Goal: Transaction & Acquisition: Purchase product/service

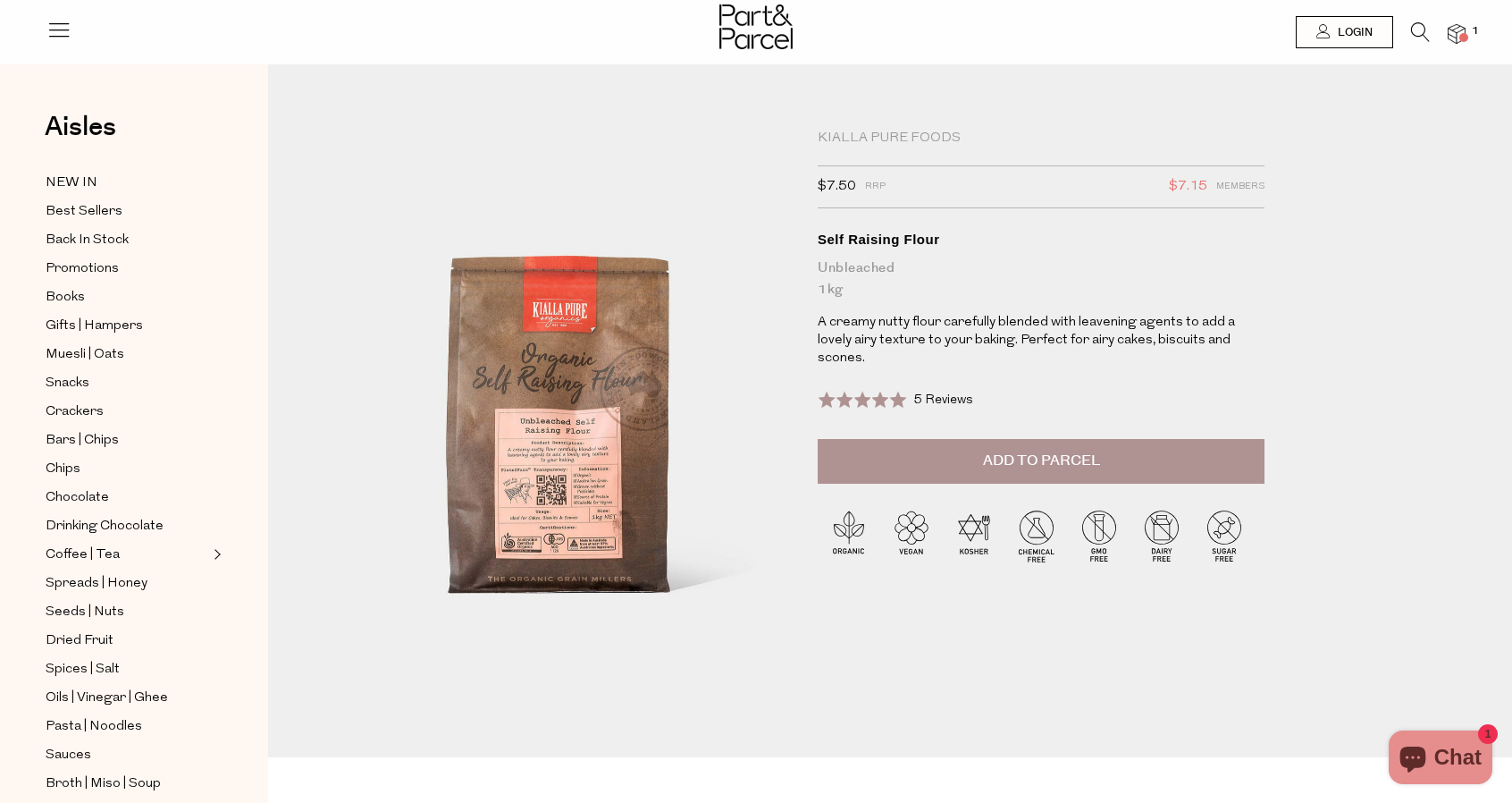
click at [1457, 27] on img at bounding box center [1456, 34] width 18 height 21
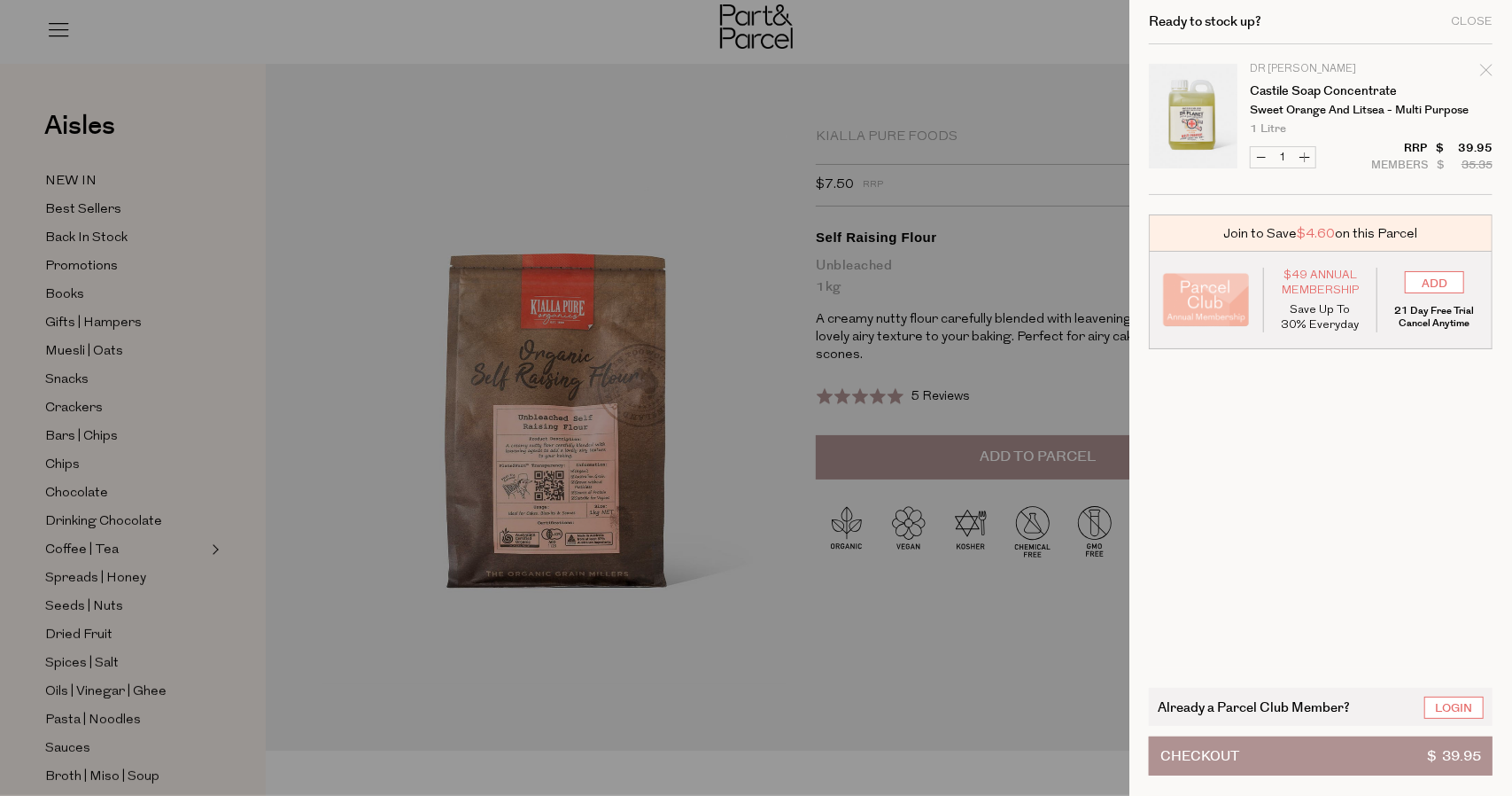
click at [1444, 27] on div "Ready to stock up? Close" at bounding box center [1320, 22] width 344 height 44
click at [709, 216] on div at bounding box center [756, 398] width 1512 height 796
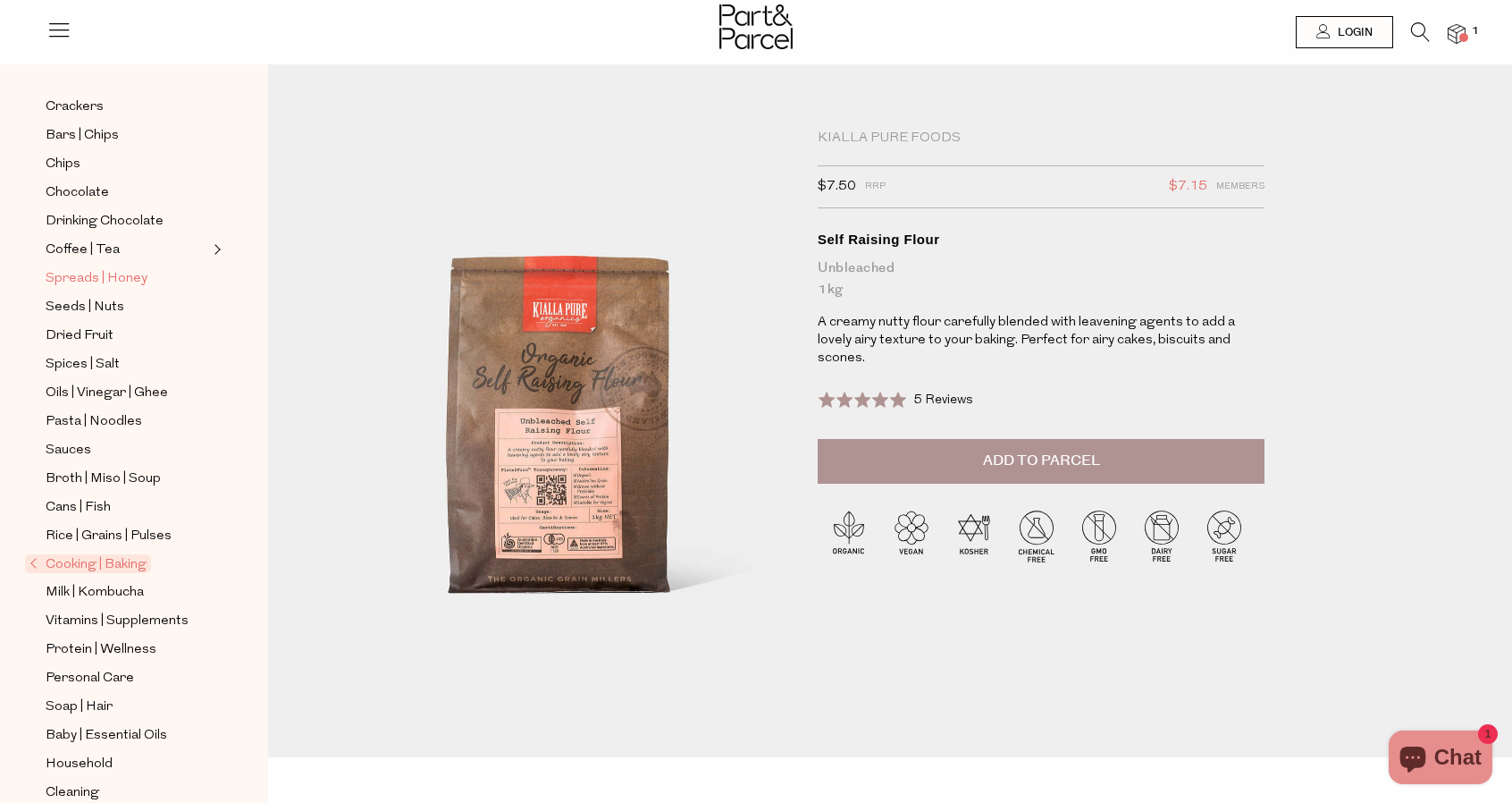
scroll to position [334, 0]
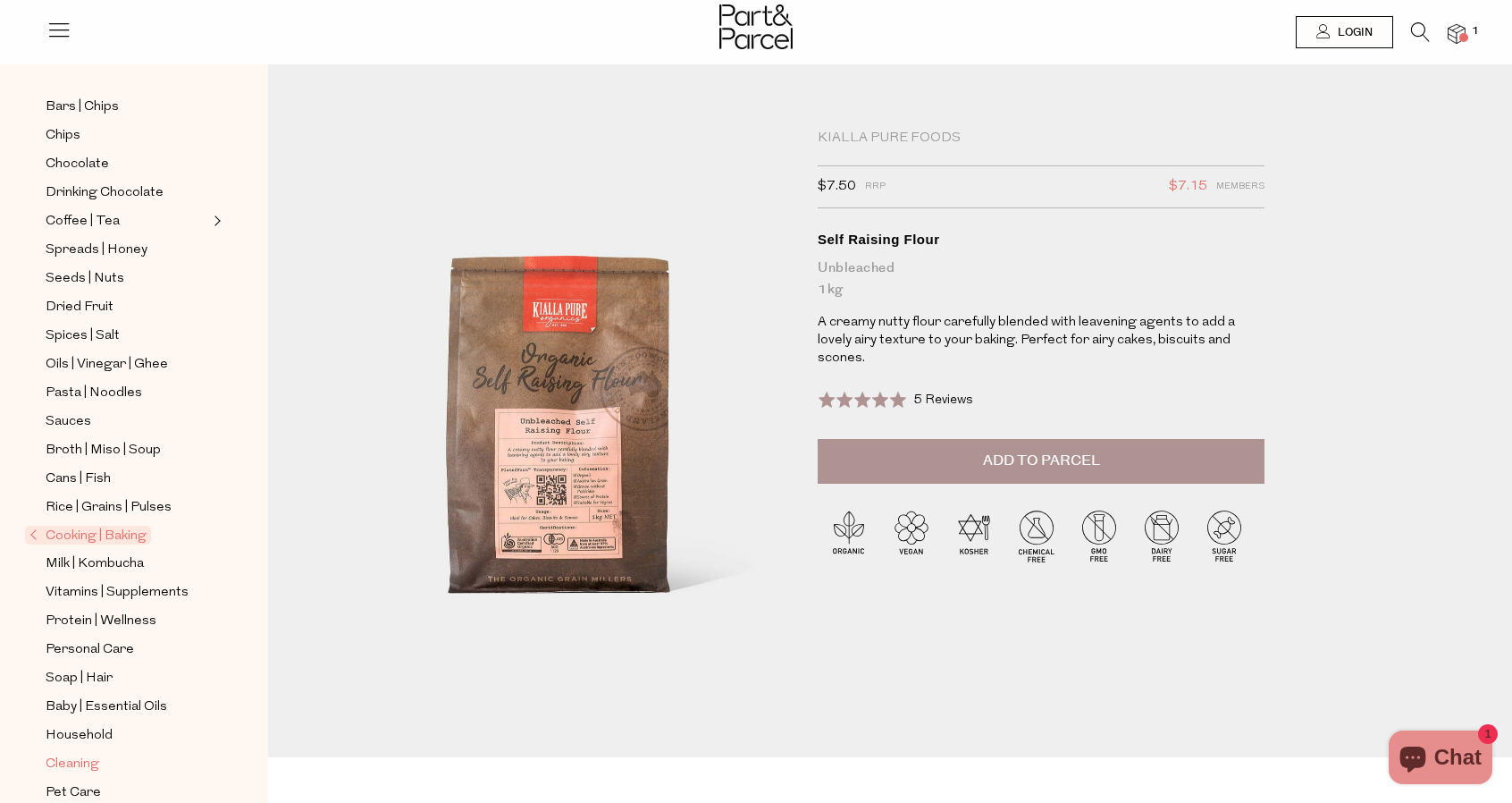
click at [86, 754] on span "Cleaning" at bounding box center [73, 764] width 54 height 22
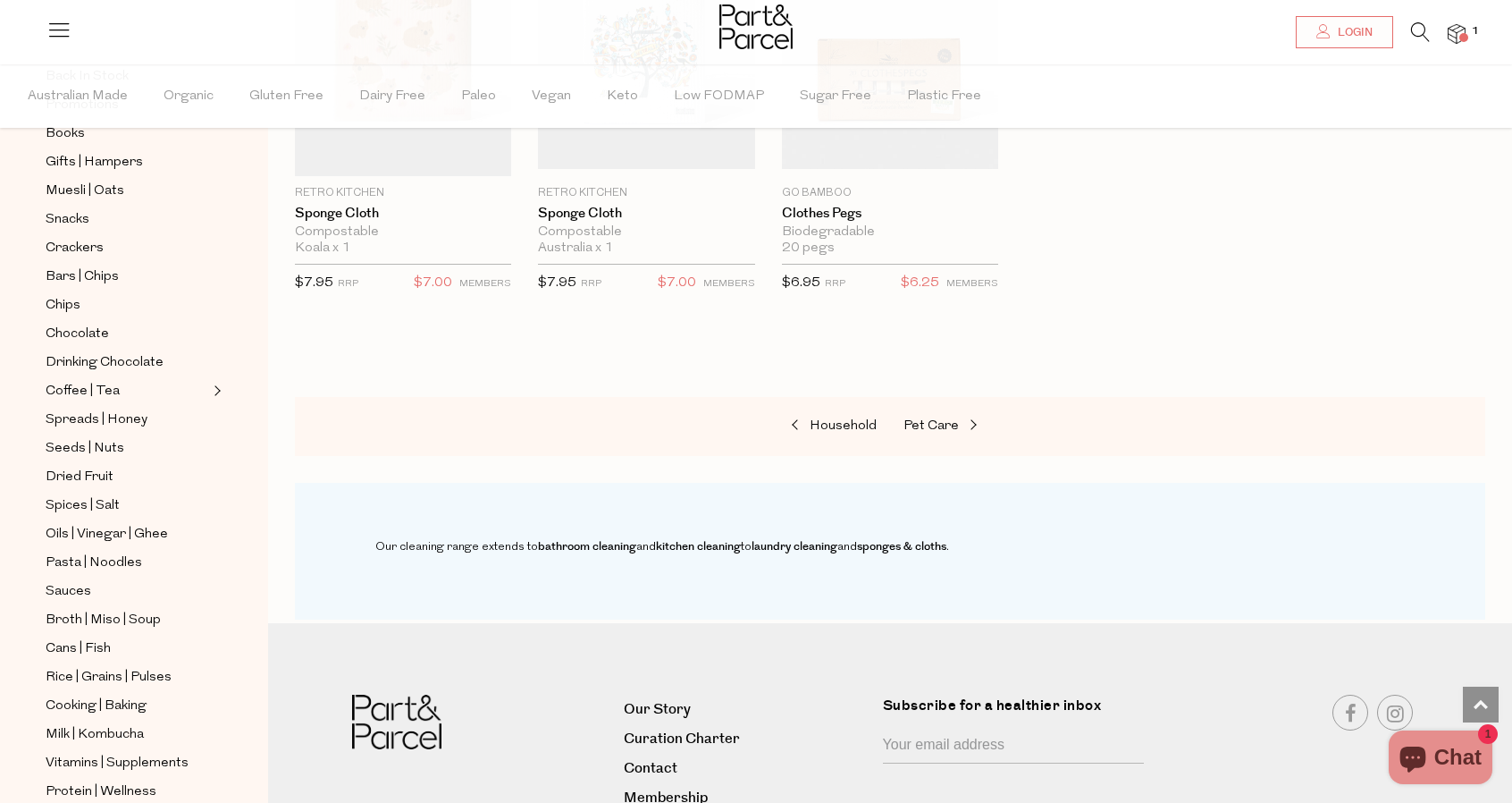
scroll to position [441, 0]
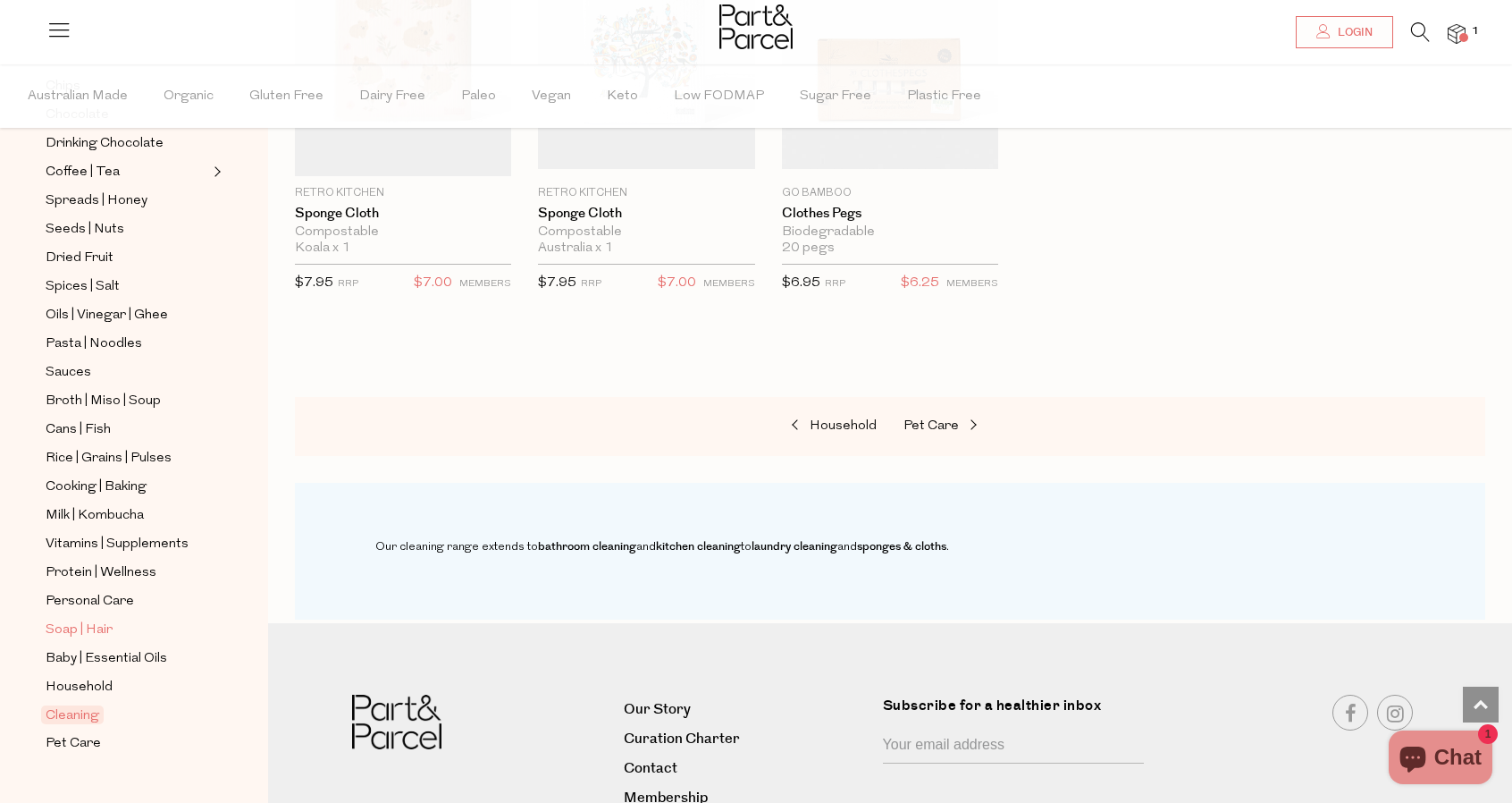
click at [70, 620] on span "Soap | Hair" at bounding box center [79, 631] width 67 height 22
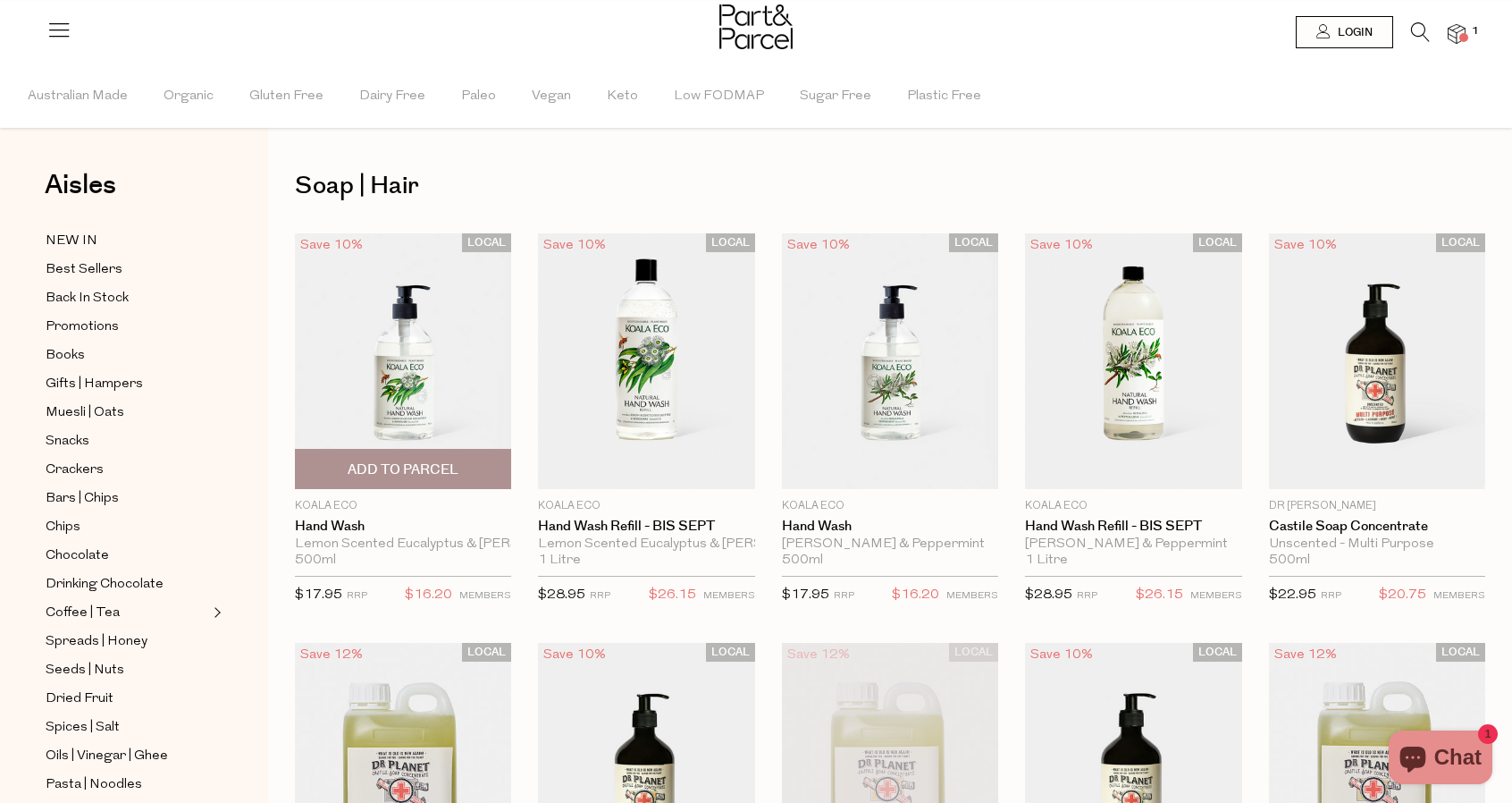
click at [418, 321] on img at bounding box center [403, 361] width 216 height 256
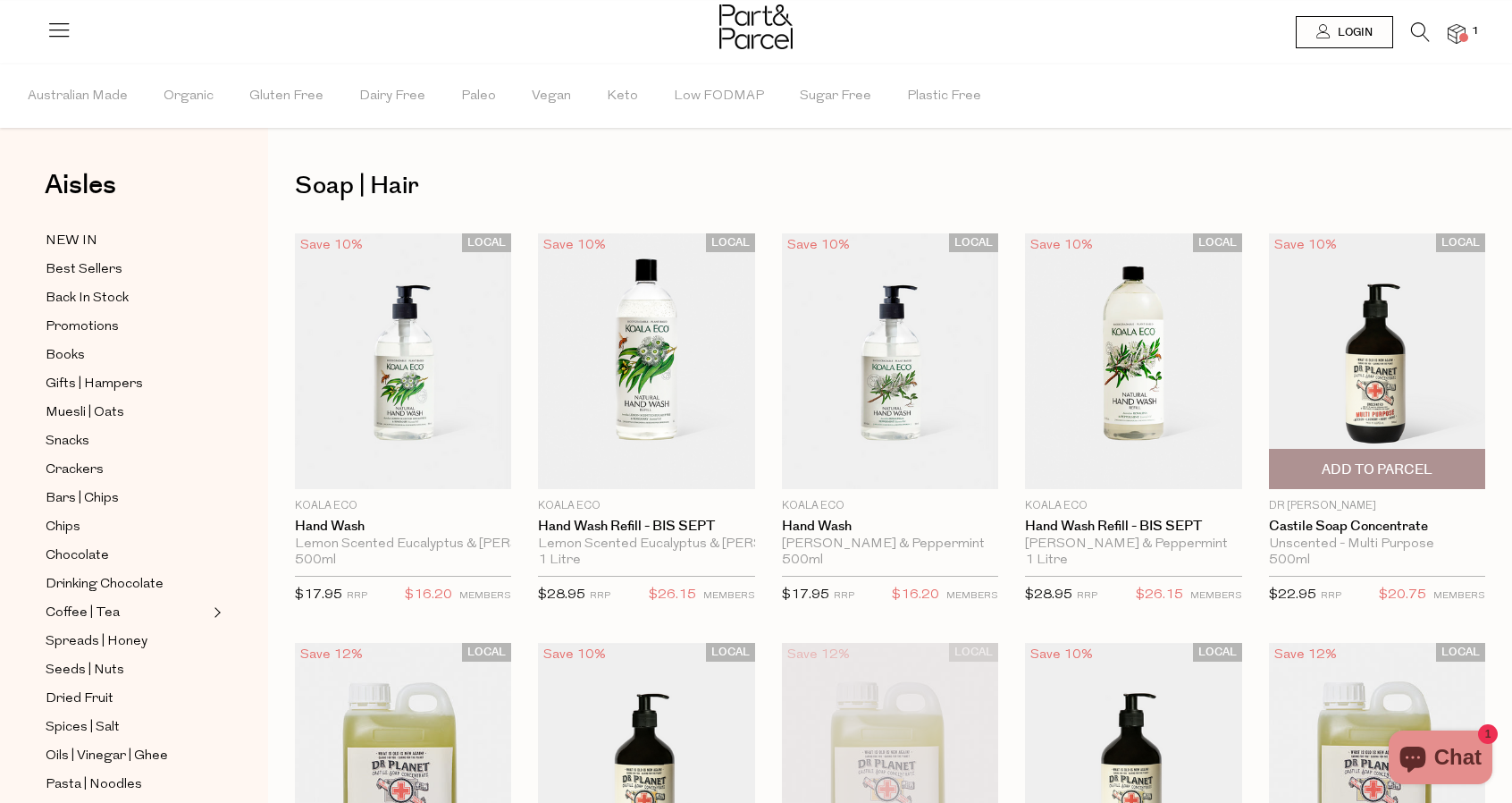
click at [1396, 333] on img at bounding box center [1377, 361] width 216 height 256
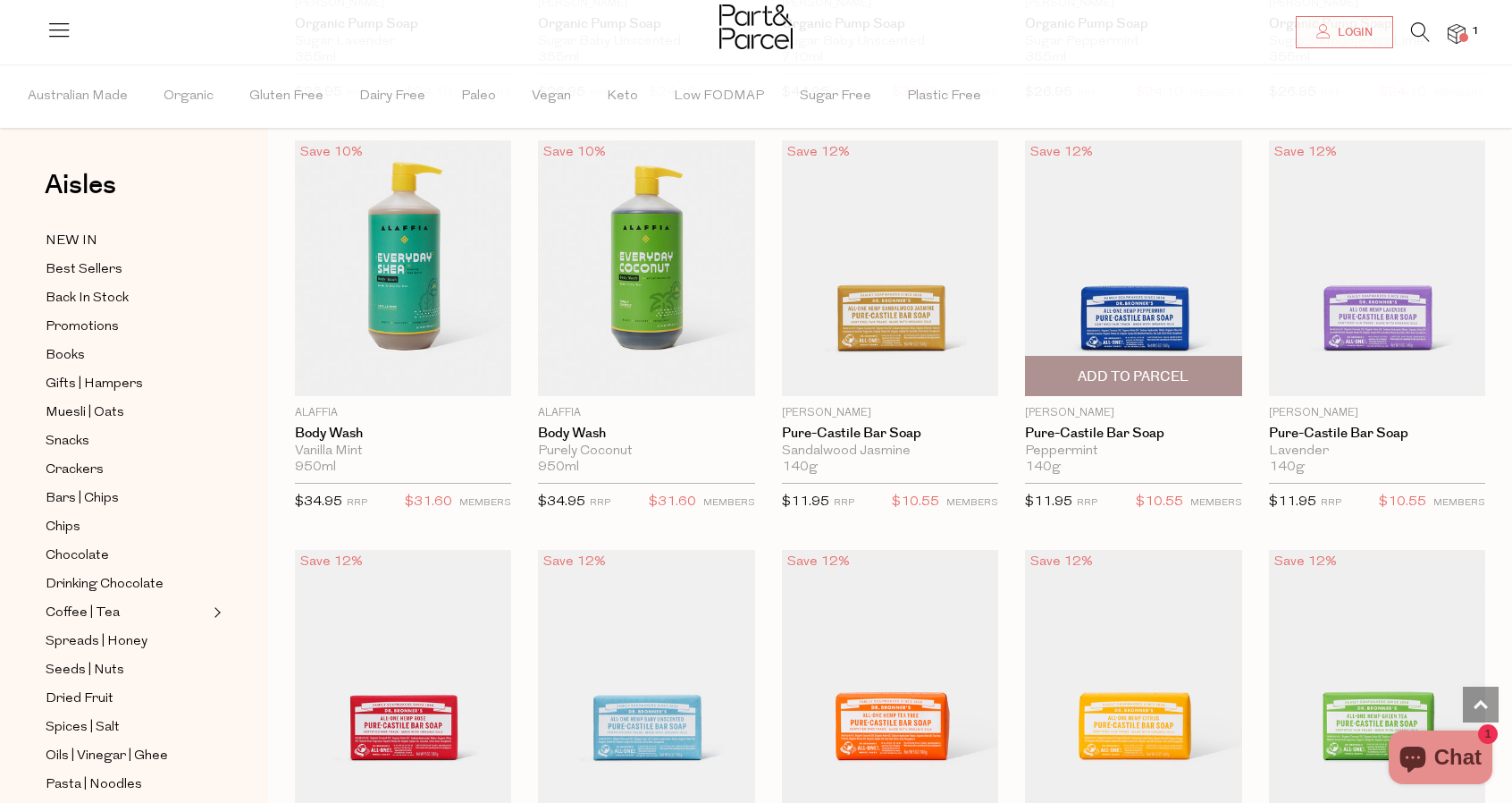
scroll to position [1430, 0]
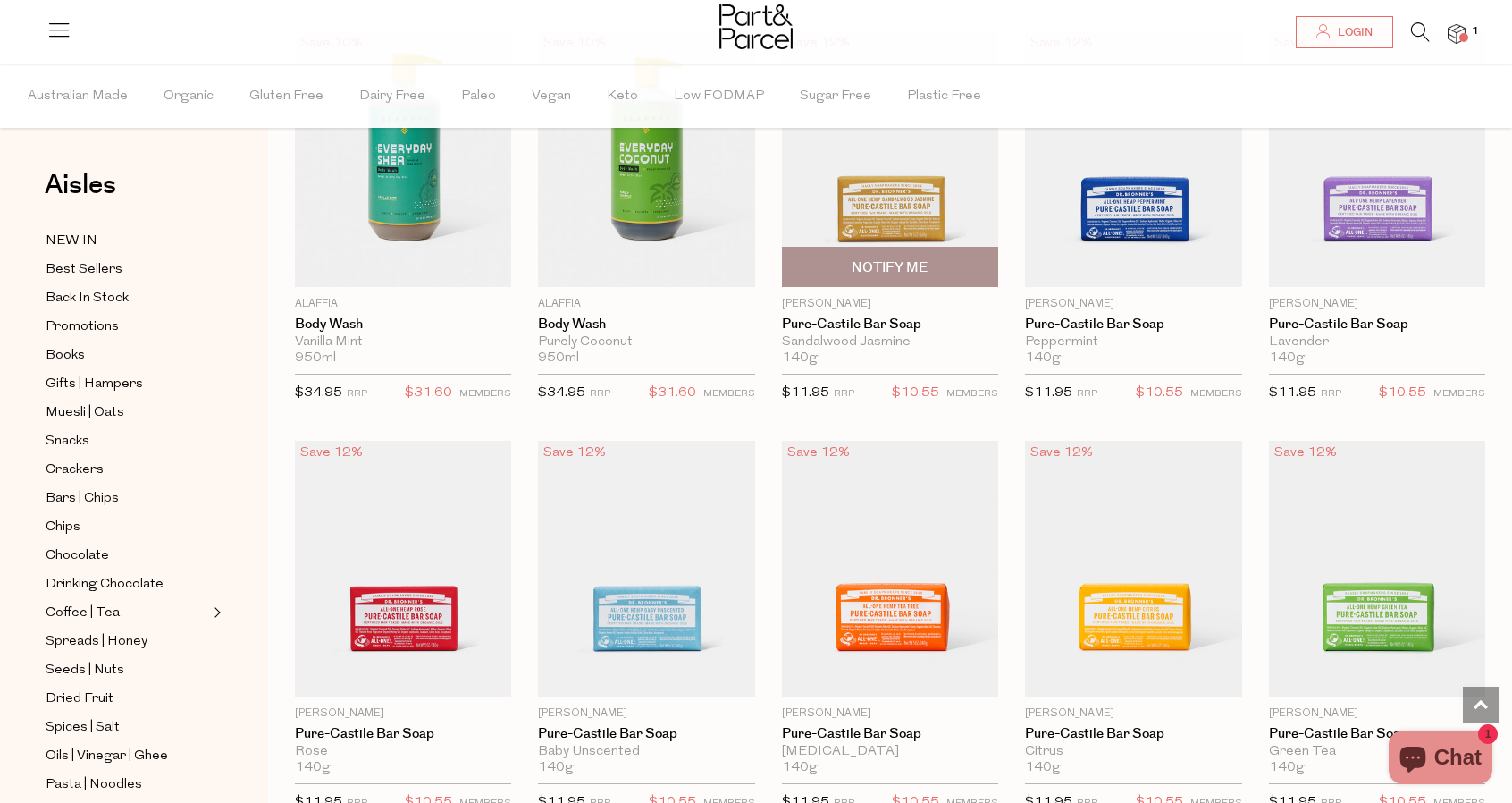
click at [881, 217] on img at bounding box center [890, 159] width 216 height 256
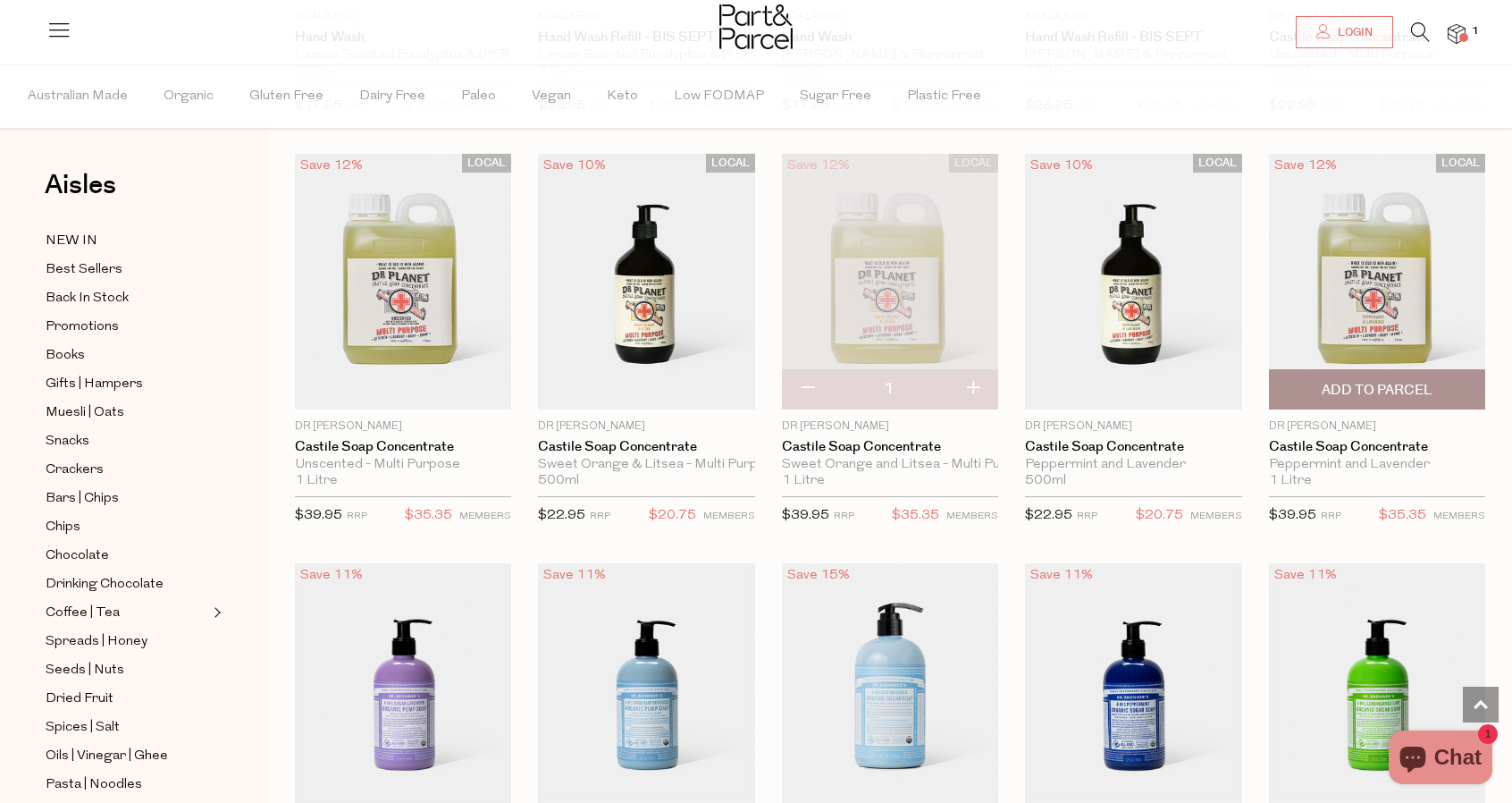
scroll to position [389, 0]
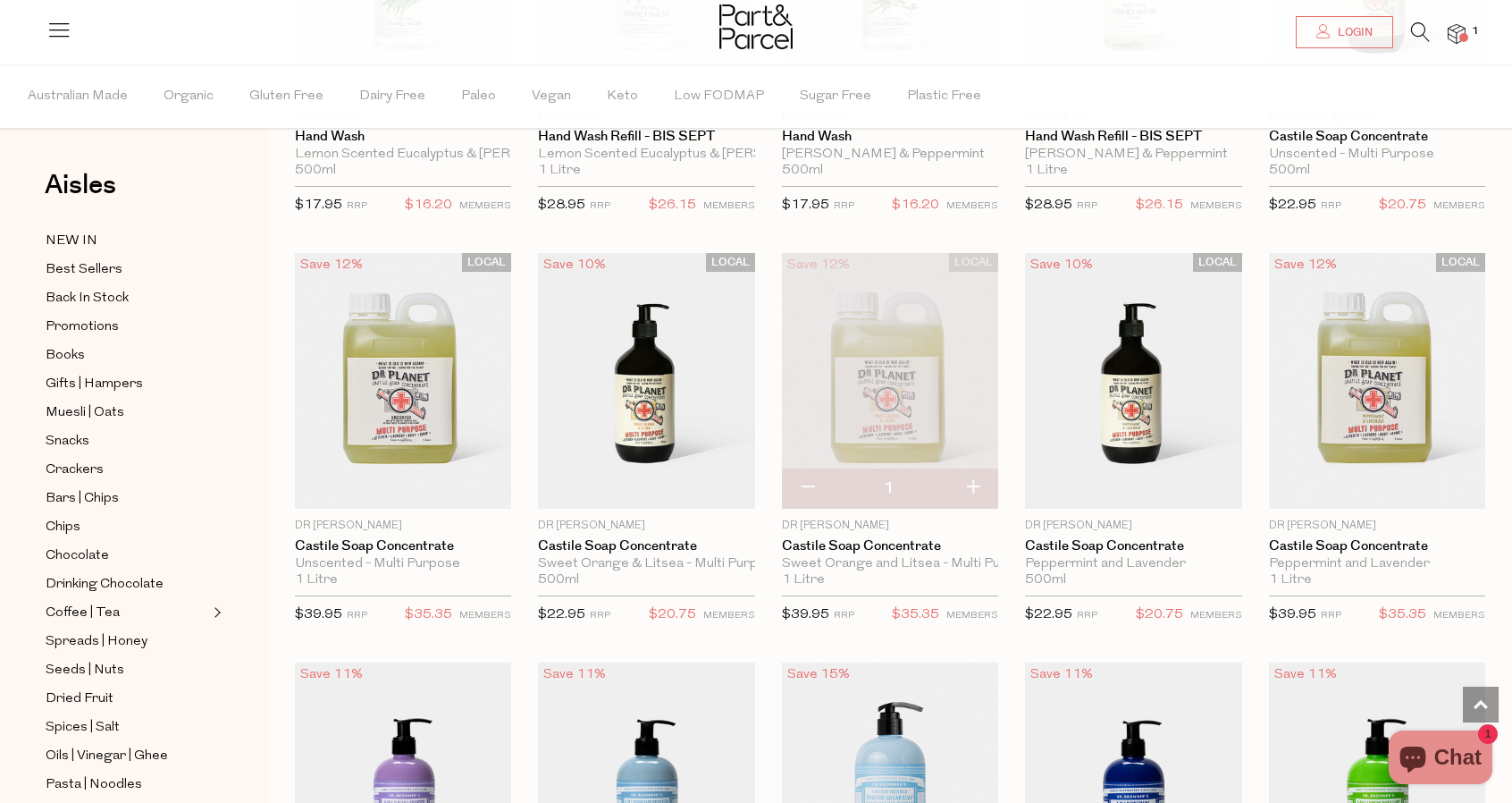
click at [851, 379] on img at bounding box center [890, 380] width 216 height 256
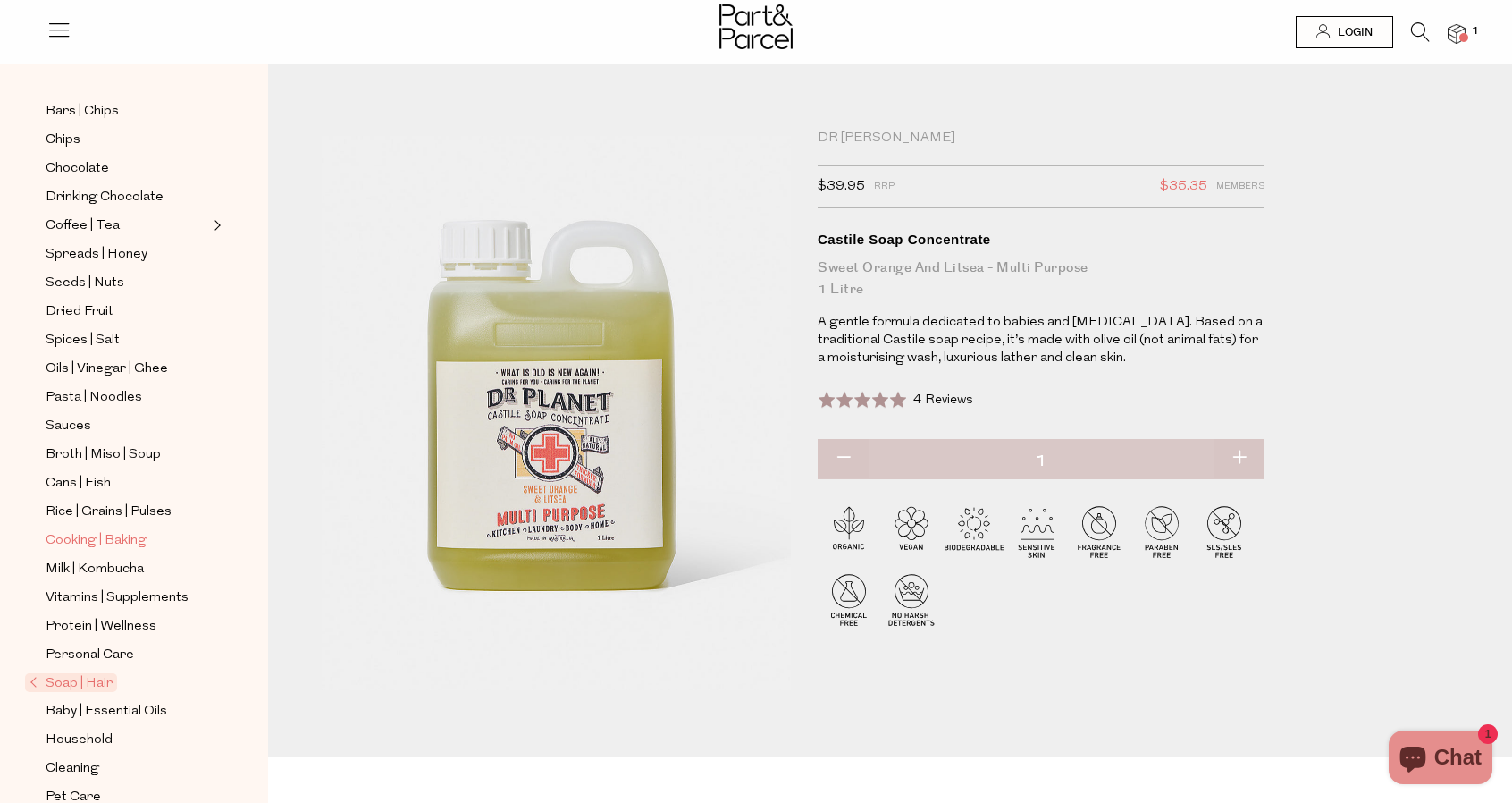
scroll to position [334, 0]
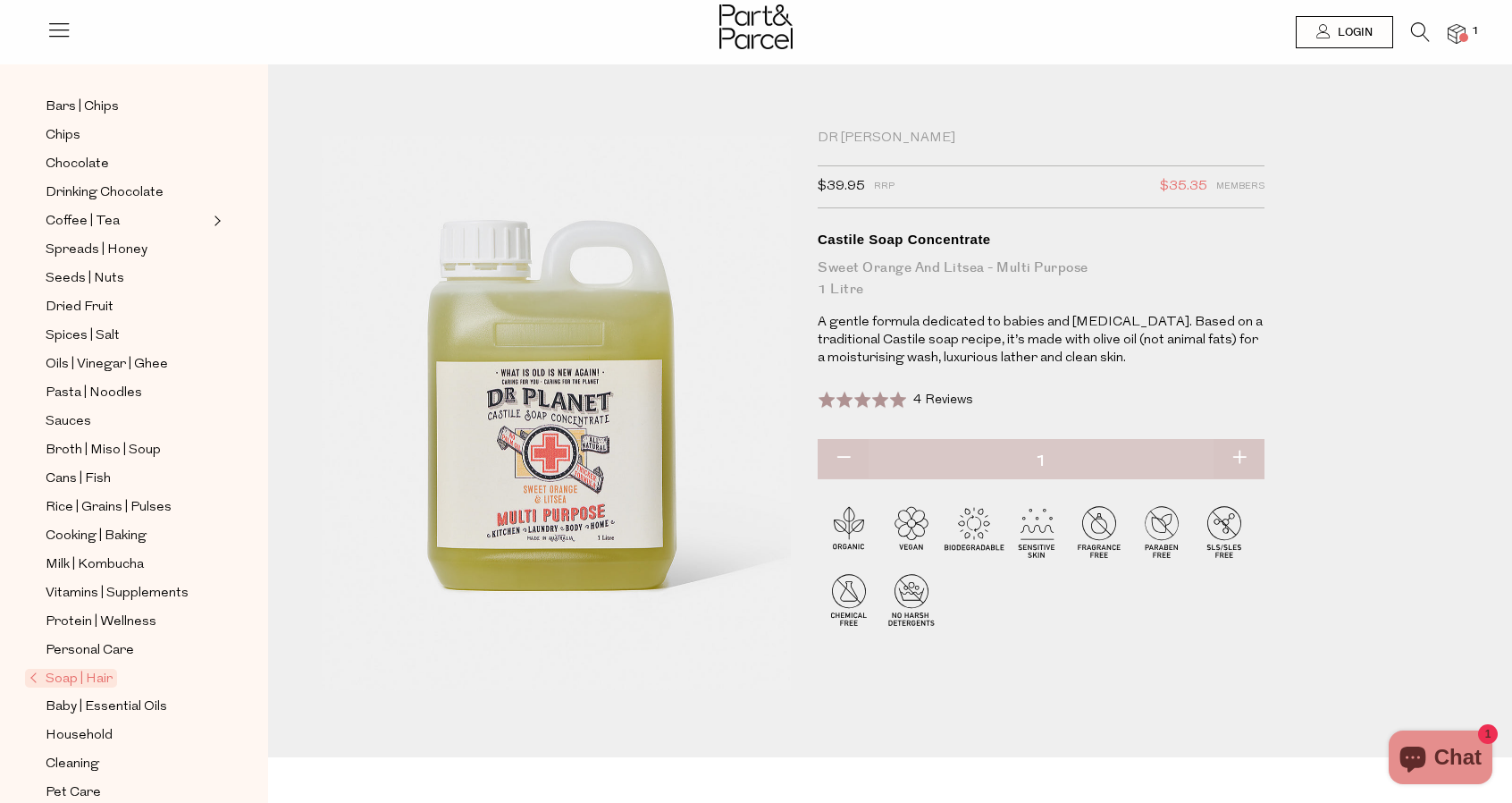
click at [91, 668] on span "Soap | Hair" at bounding box center [71, 677] width 92 height 19
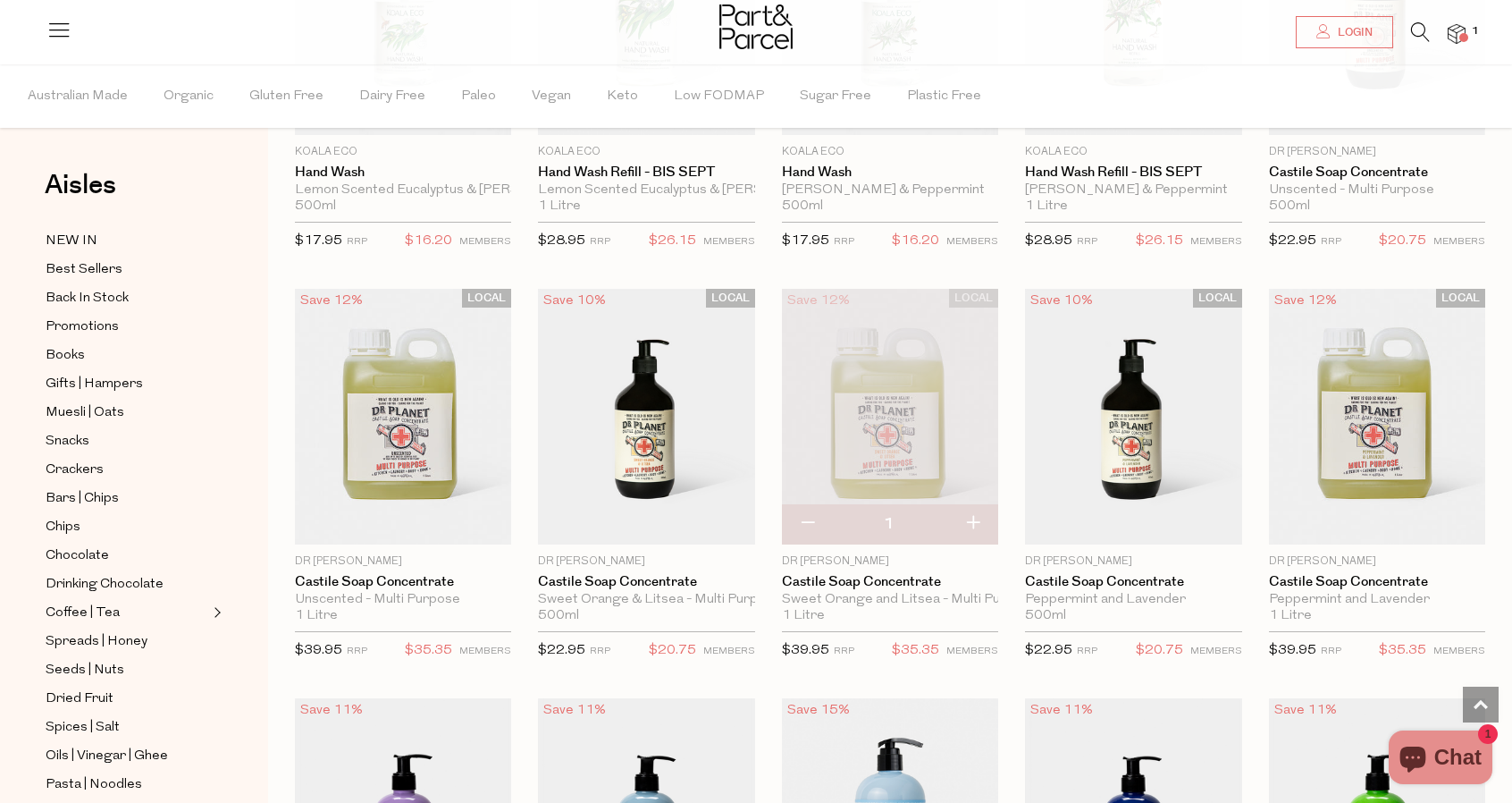
scroll to position [268, 0]
